Goal: Task Accomplishment & Management: Use online tool/utility

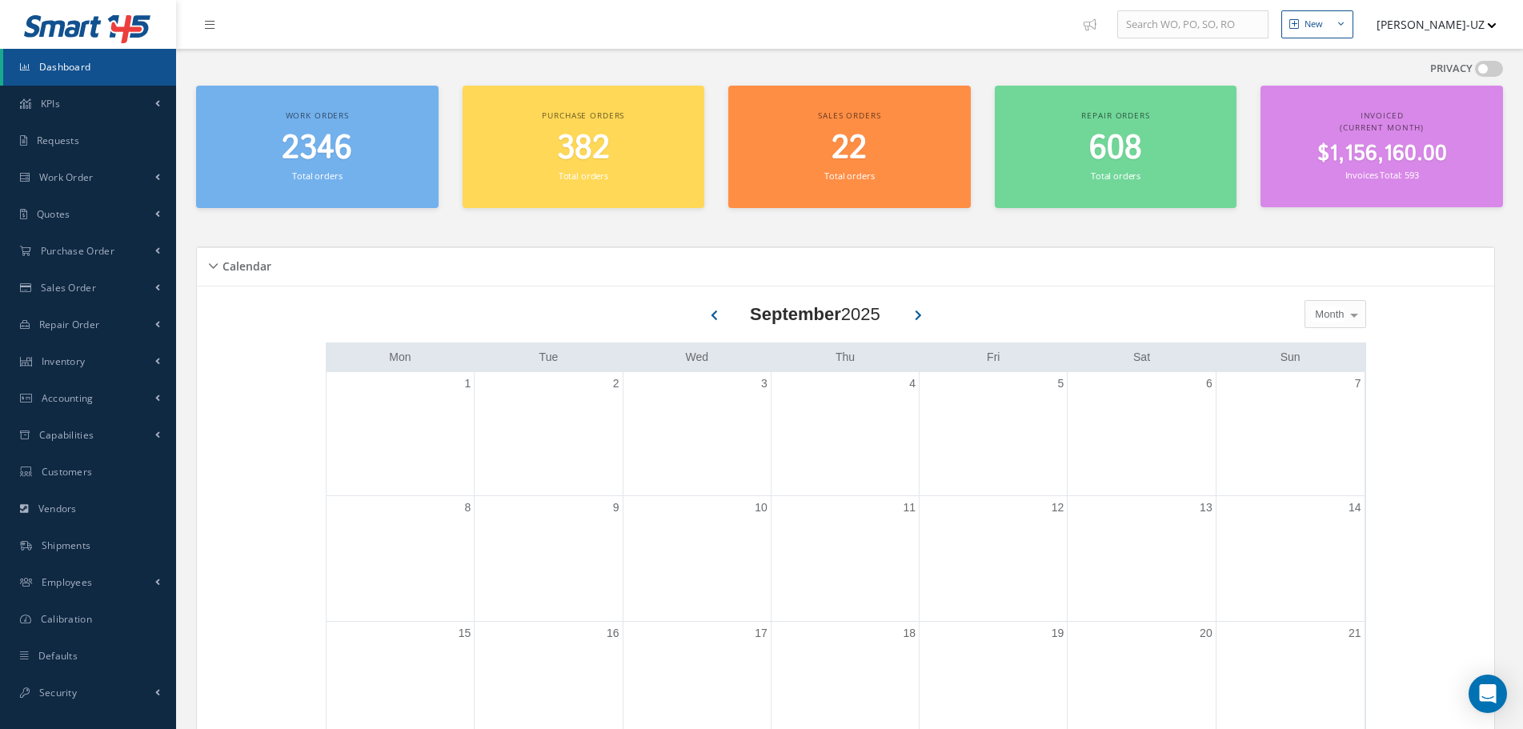
click at [1447, 10] on button "[PERSON_NAME]-UZ" at bounding box center [1428, 24] width 135 height 31
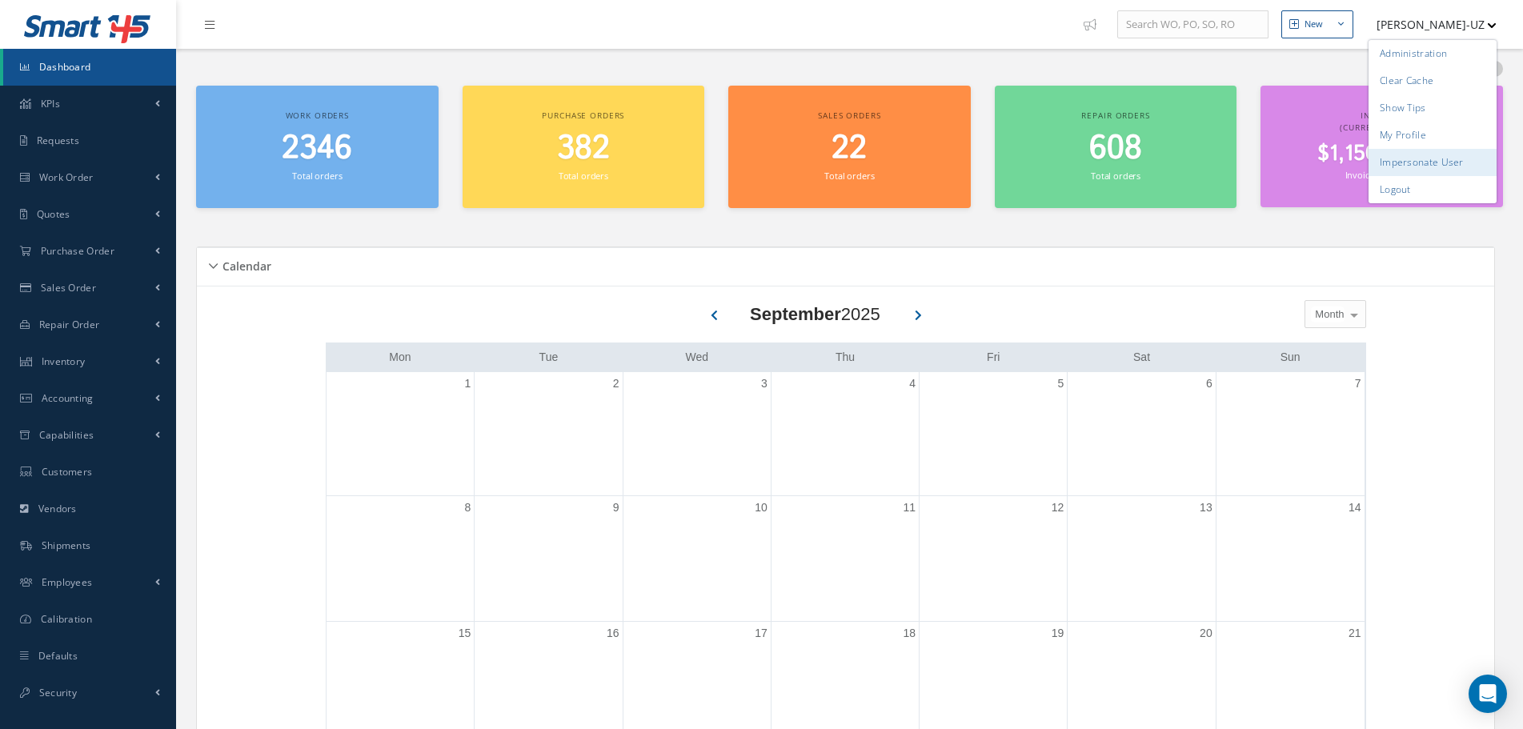
click at [1457, 151] on link "Impersonate User" at bounding box center [1432, 162] width 128 height 27
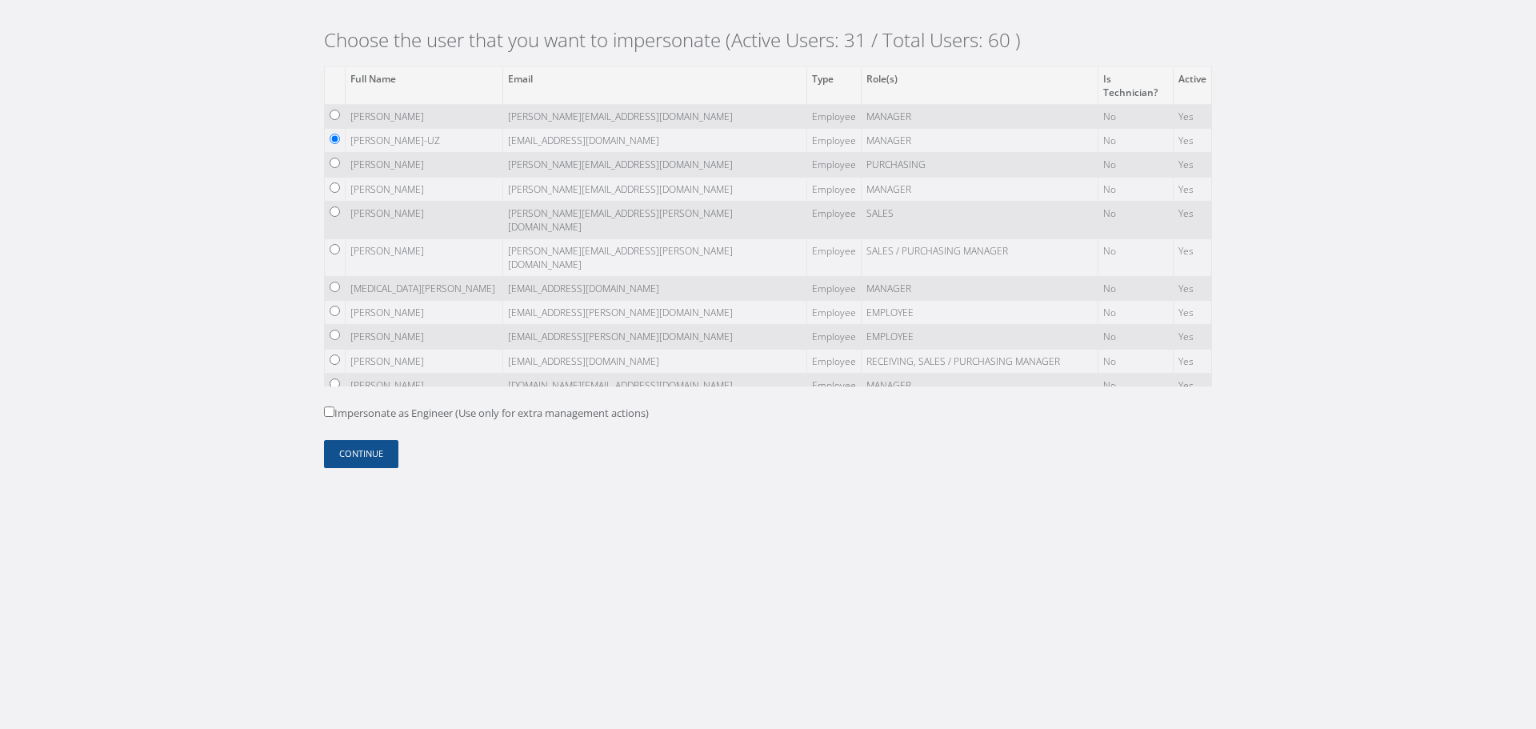
click at [330, 416] on input "Impersonate as Engineer (Use only for extra management actions)" at bounding box center [329, 411] width 10 height 10
checkbox input "true"
click at [354, 453] on button "Continue" at bounding box center [361, 454] width 74 height 28
